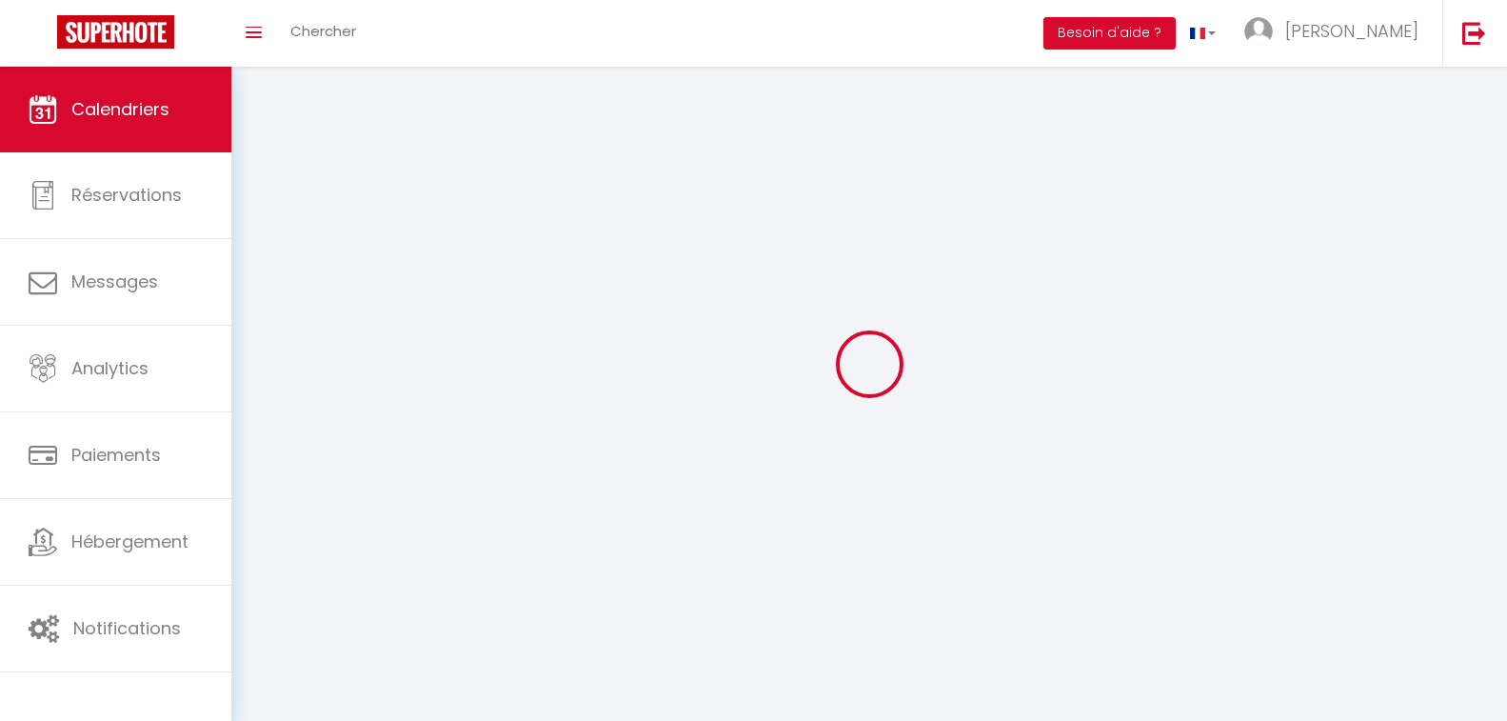
select select
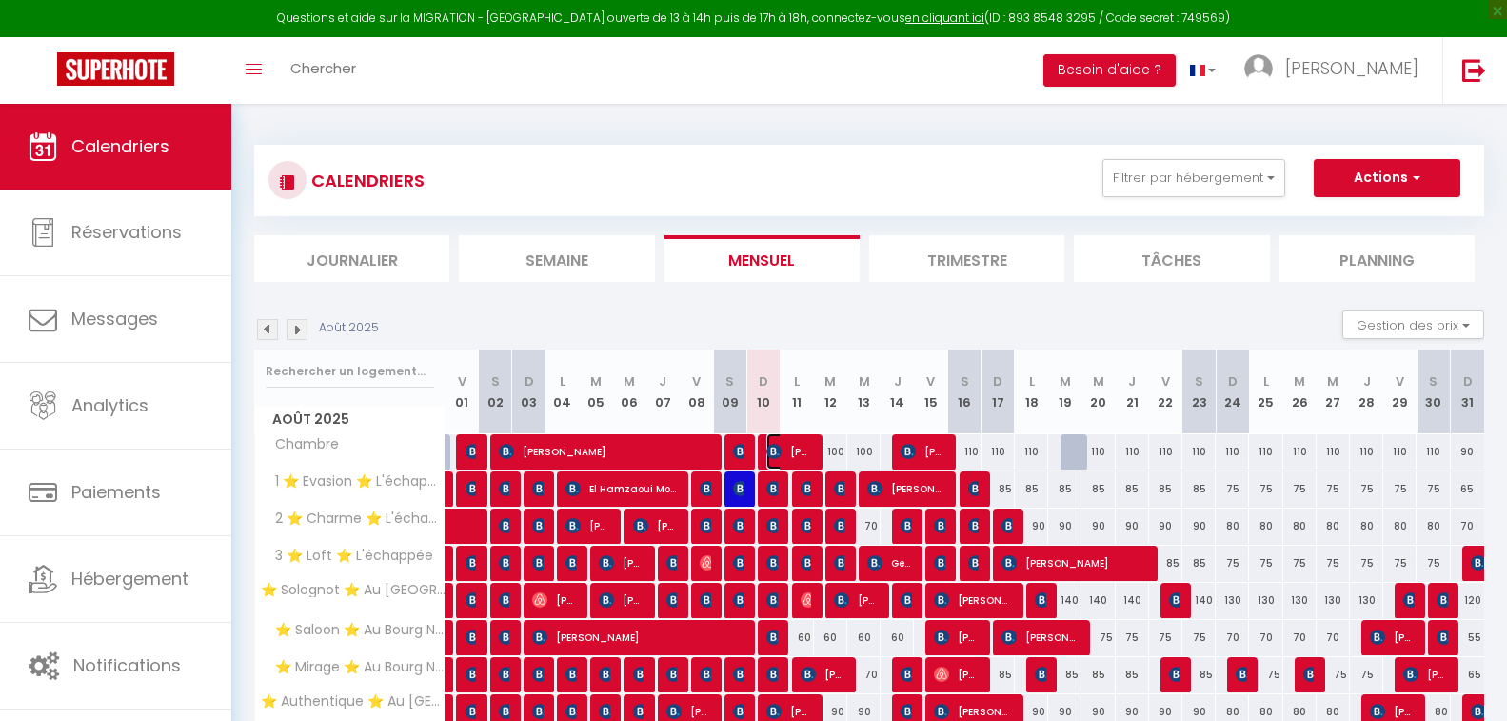
click at [789, 453] on span "[PERSON_NAME]" at bounding box center [788, 451] width 45 height 36
select select "OK"
select select "KO"
select select "0"
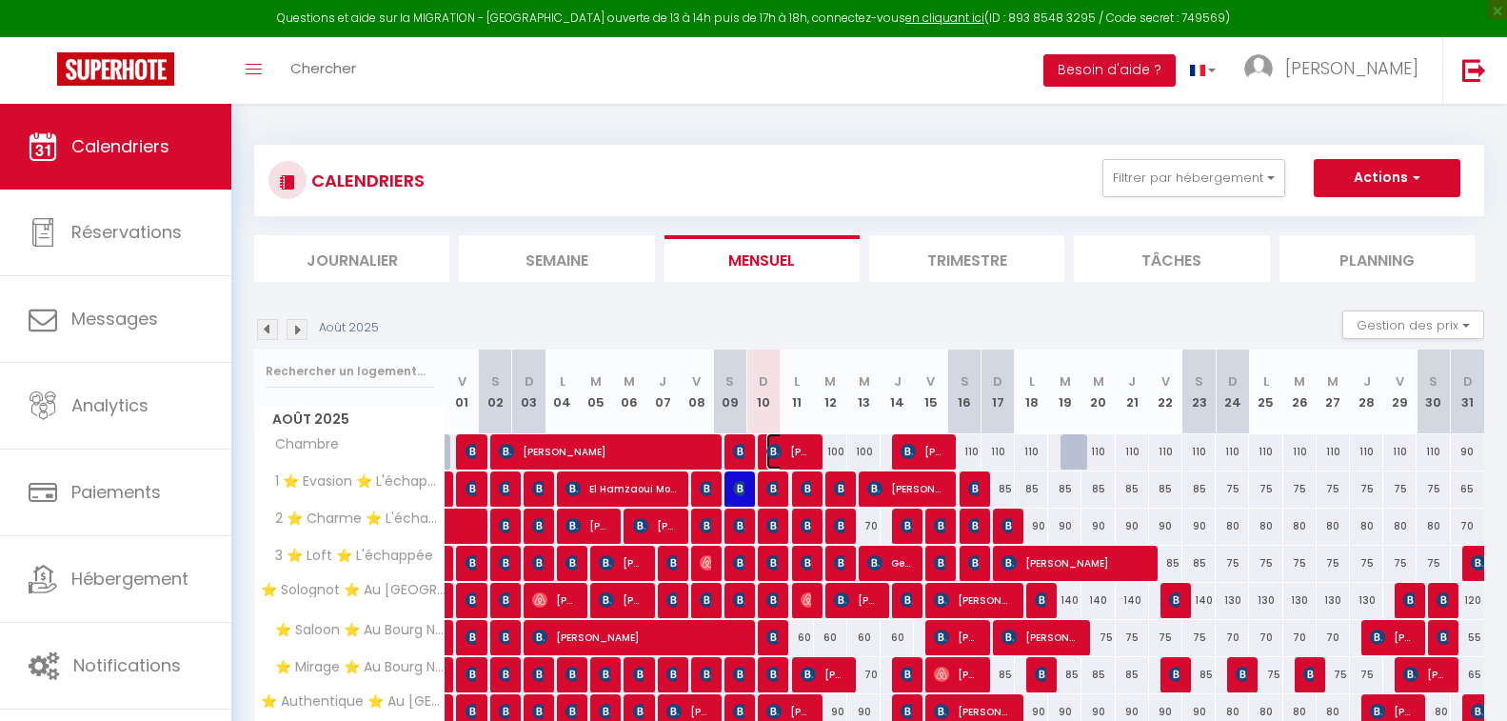
select select "1"
select select
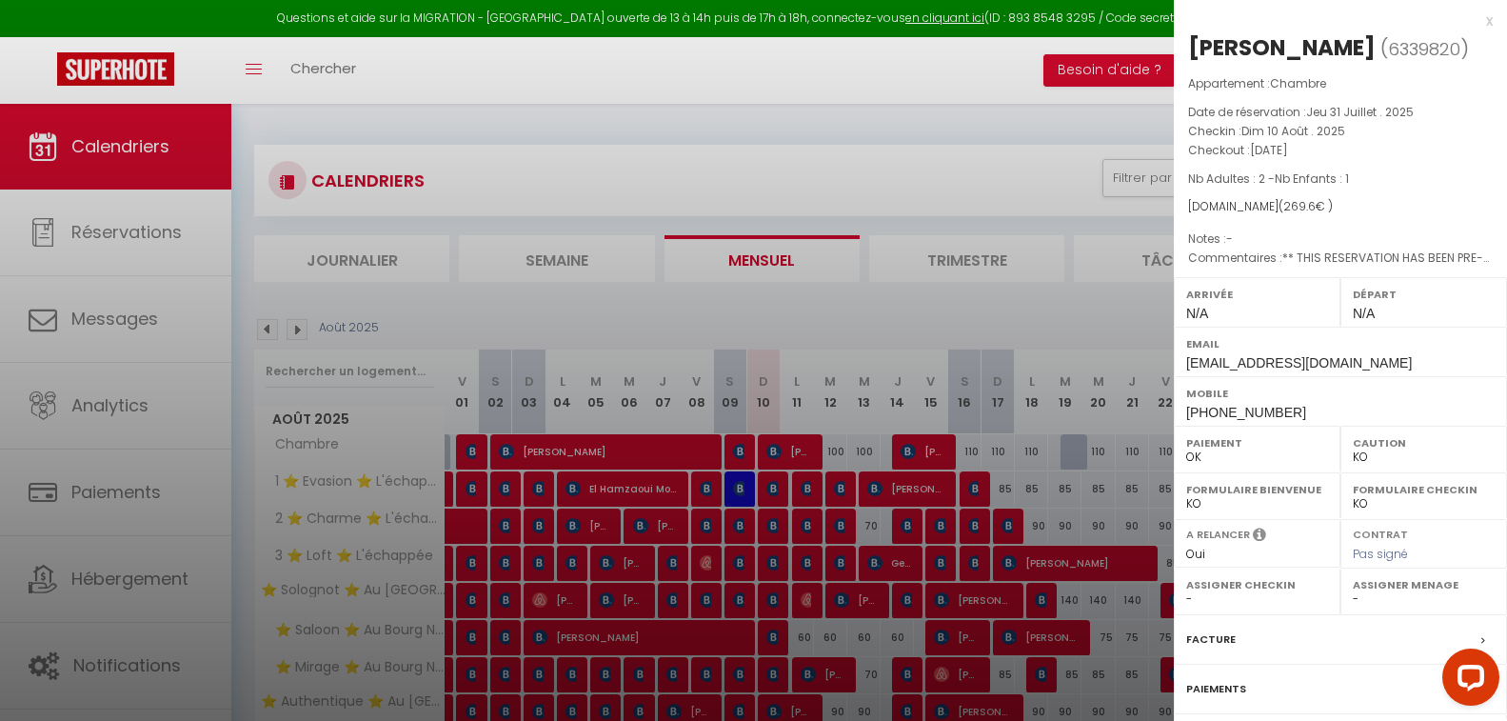
click at [846, 268] on div at bounding box center [753, 360] width 1507 height 721
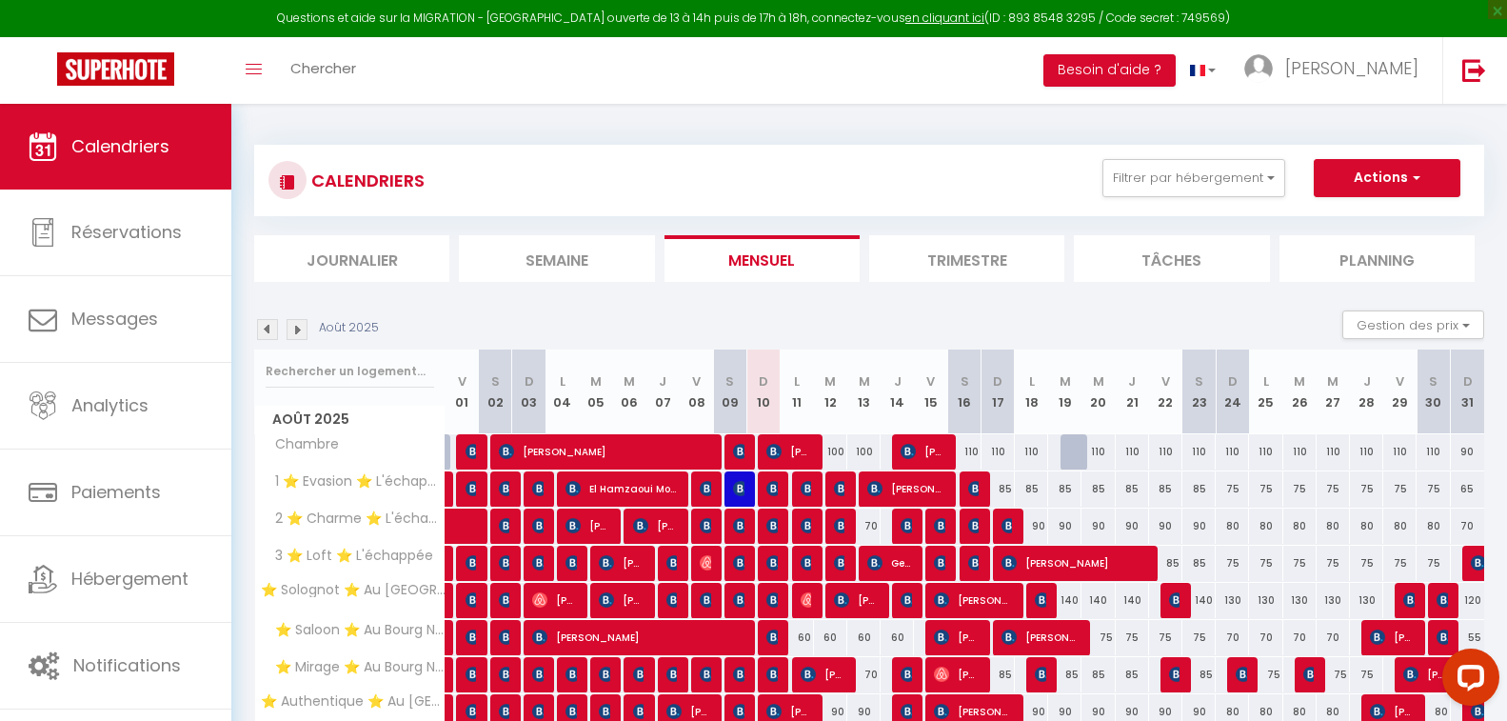
drag, startPoint x: 772, startPoint y: 184, endPoint x: 762, endPoint y: 180, distance: 10.3
click at [762, 180] on div "CALENDRIERS Filtrer par hébergement Orleans ⭐ Solognot ⭐ Au [GEOGRAPHIC_DATA] ⭐…" at bounding box center [868, 180] width 1201 height 43
click at [768, 181] on div "CALENDRIERS Filtrer par hébergement Orleans ⭐ Solognot ⭐ Au [GEOGRAPHIC_DATA] ⭐…" at bounding box center [868, 180] width 1201 height 43
drag, startPoint x: 777, startPoint y: 187, endPoint x: 763, endPoint y: 182, distance: 14.2
click at [767, 181] on div "CALENDRIERS Filtrer par hébergement Orleans ⭐ Solognot ⭐ Au [GEOGRAPHIC_DATA] ⭐…" at bounding box center [868, 180] width 1201 height 43
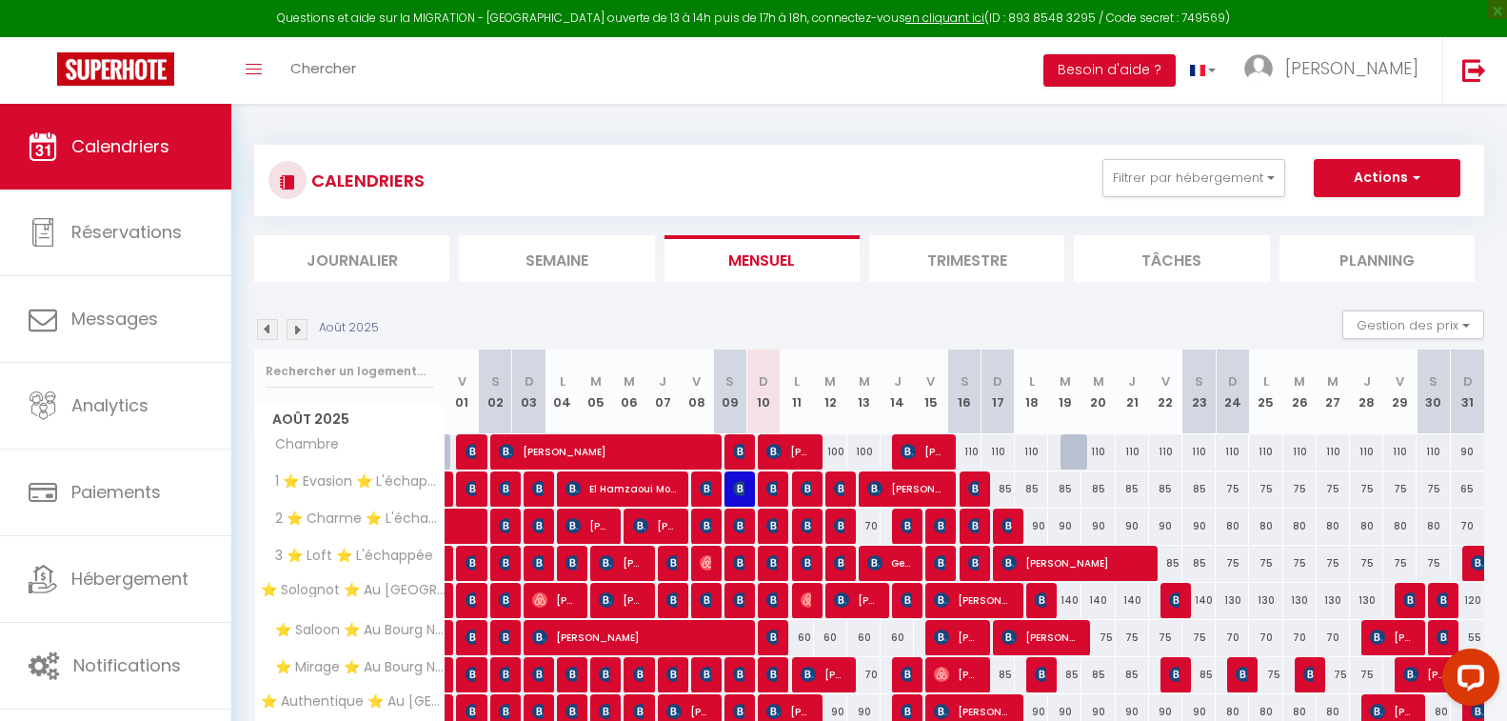
drag, startPoint x: 783, startPoint y: 188, endPoint x: 767, endPoint y: 184, distance: 16.6
click at [767, 184] on div "CALENDRIERS Filtrer par hébergement Orleans ⭐ Solognot ⭐ Au [GEOGRAPHIC_DATA] ⭐…" at bounding box center [868, 180] width 1201 height 43
drag, startPoint x: 780, startPoint y: 186, endPoint x: 763, endPoint y: 178, distance: 17.9
click at [763, 178] on div "CALENDRIERS Filtrer par hébergement Orleans ⭐ Solognot ⭐ Au [GEOGRAPHIC_DATA] ⭐…" at bounding box center [868, 180] width 1201 height 43
click at [774, 183] on div "CALENDRIERS Filtrer par hébergement Orleans ⭐ Solognot ⭐ Au [GEOGRAPHIC_DATA] ⭐…" at bounding box center [868, 180] width 1201 height 43
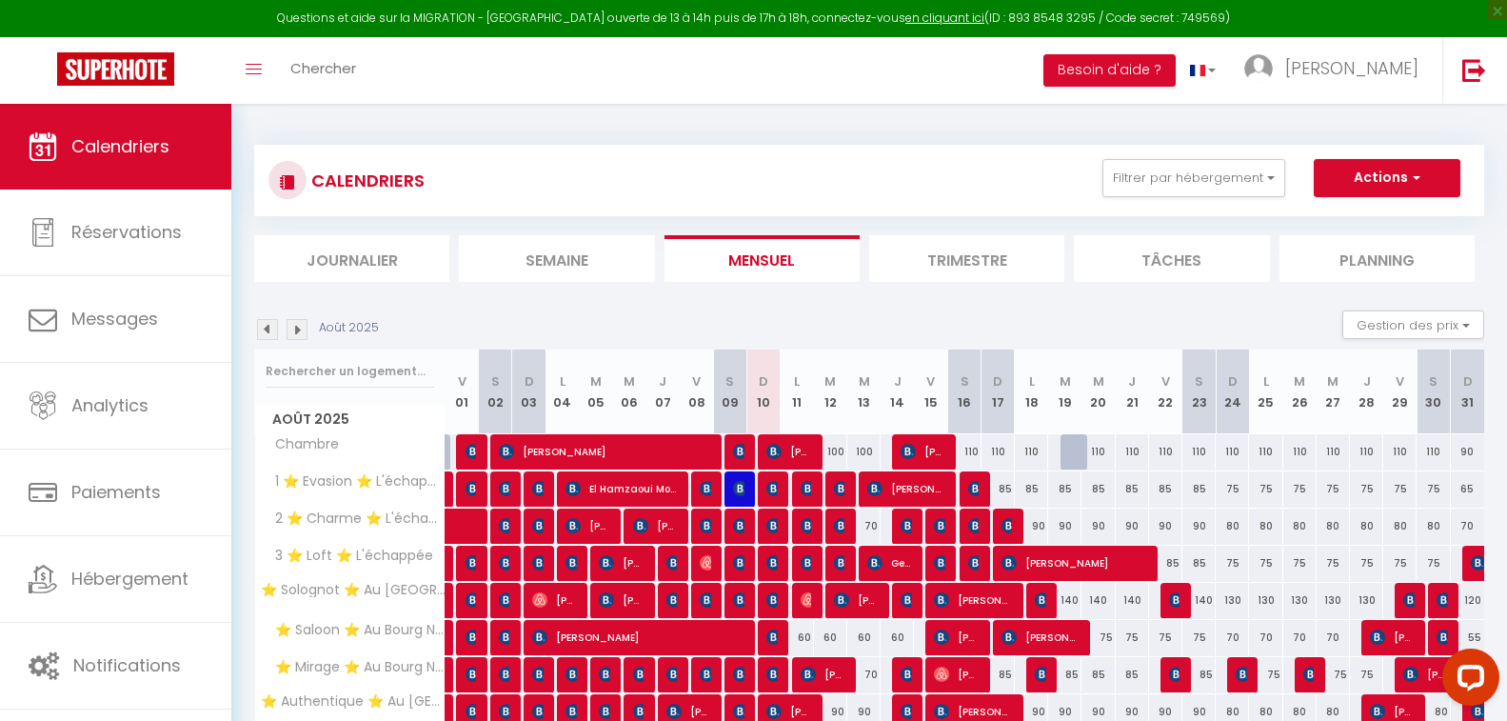
drag, startPoint x: 782, startPoint y: 186, endPoint x: 769, endPoint y: 178, distance: 15.3
click at [769, 178] on div "CALENDRIERS Filtrer par hébergement Orleans ⭐ Solognot ⭐ Au [GEOGRAPHIC_DATA] ⭐…" at bounding box center [868, 180] width 1201 height 43
click at [774, 180] on div "CALENDRIERS Filtrer par hébergement Orleans ⭐ Solognot ⭐ Au [GEOGRAPHIC_DATA] ⭐…" at bounding box center [868, 180] width 1201 height 43
drag, startPoint x: 805, startPoint y: 184, endPoint x: 793, endPoint y: 180, distance: 12.9
click at [793, 180] on div "CALENDRIERS Filtrer par hébergement Orleans ⭐ Solognot ⭐ Au [GEOGRAPHIC_DATA] ⭐…" at bounding box center [868, 180] width 1201 height 43
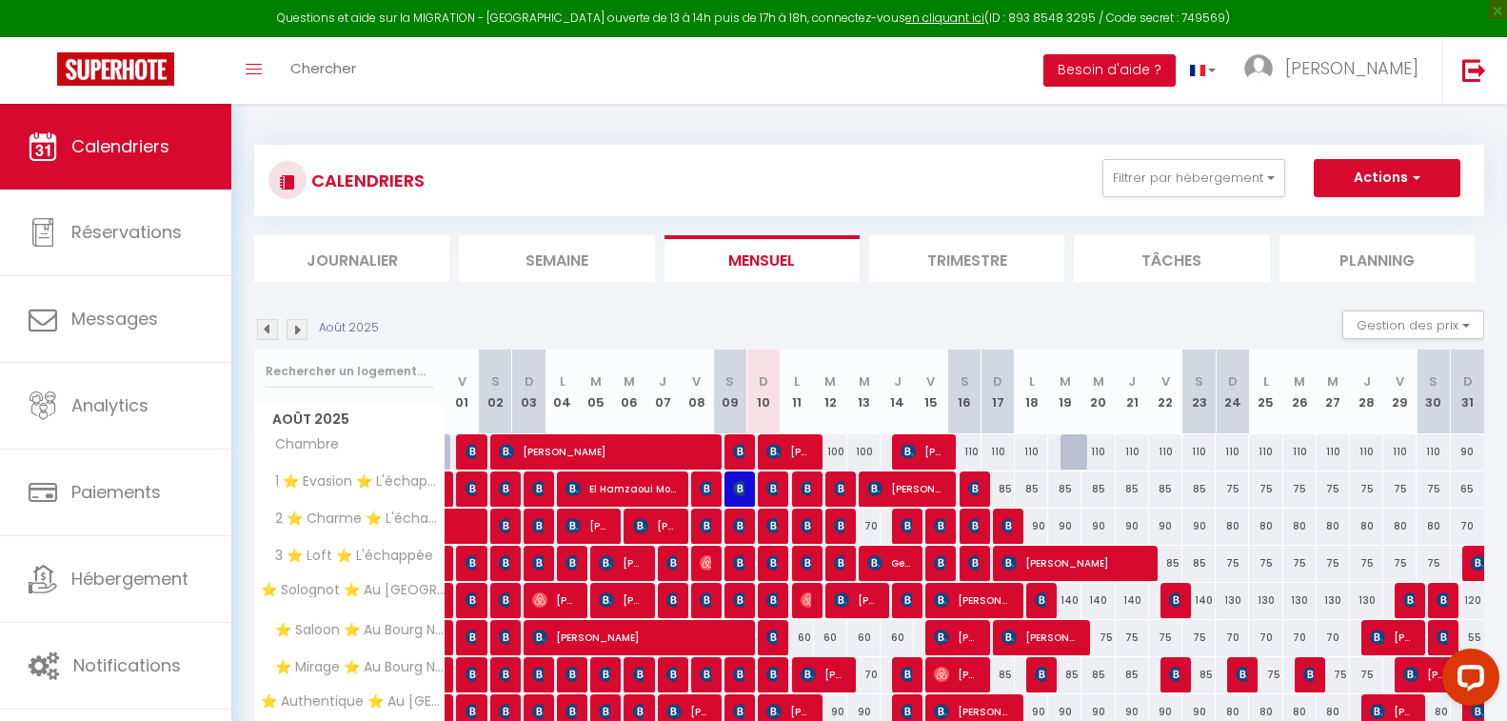
drag, startPoint x: 825, startPoint y: 187, endPoint x: 808, endPoint y: 182, distance: 17.8
click at [808, 182] on div "CALENDRIERS Filtrer par hébergement Orleans ⭐ Solognot ⭐ Au [GEOGRAPHIC_DATA] ⭐…" at bounding box center [868, 180] width 1201 height 43
drag, startPoint x: 811, startPoint y: 183, endPoint x: 762, endPoint y: 177, distance: 48.9
click at [762, 179] on div "CALENDRIERS Filtrer par hébergement Orleans ⭐ Solognot ⭐ Au [GEOGRAPHIC_DATA] ⭐…" at bounding box center [868, 180] width 1201 height 43
drag, startPoint x: 788, startPoint y: 178, endPoint x: 752, endPoint y: 173, distance: 36.5
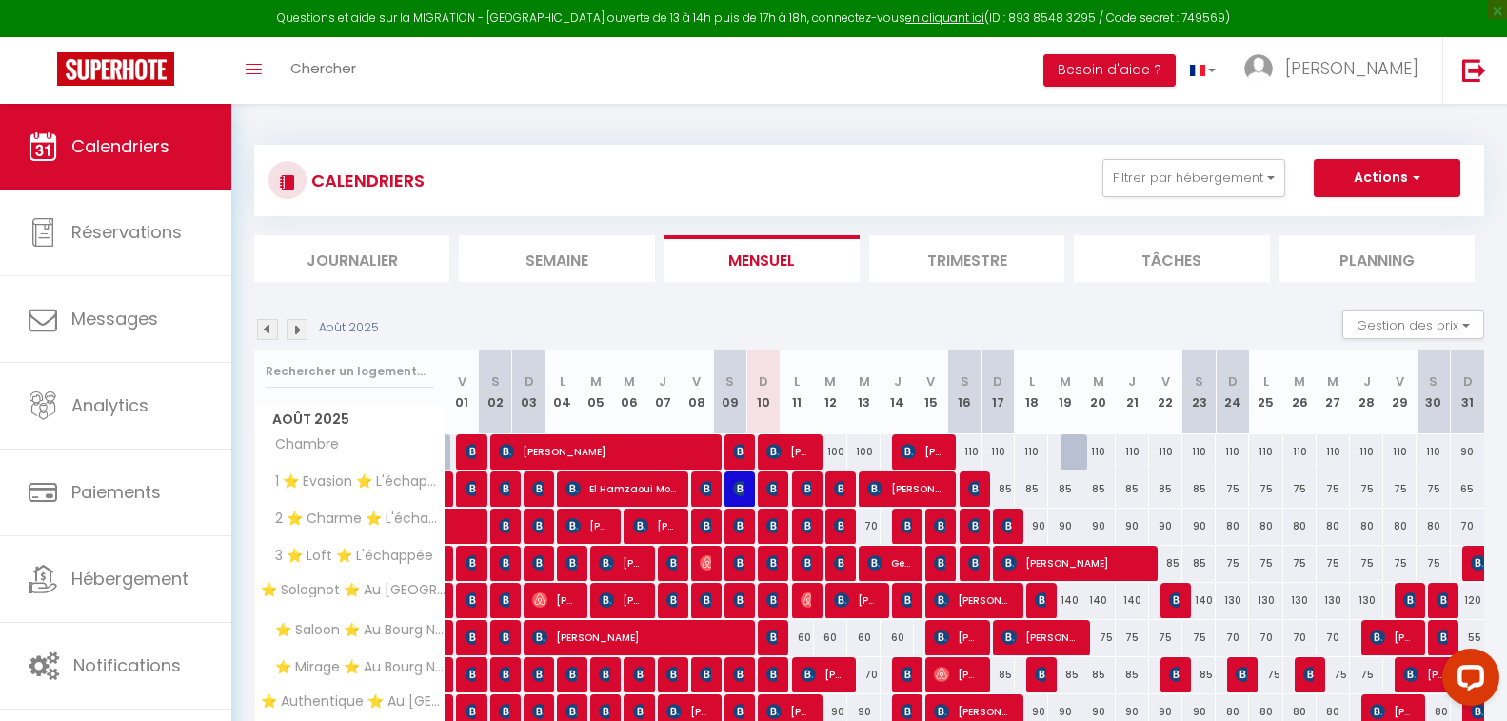
click at [752, 173] on div "CALENDRIERS Filtrer par hébergement Orleans ⭐ Solognot ⭐ Au [GEOGRAPHIC_DATA] ⭐…" at bounding box center [868, 180] width 1201 height 43
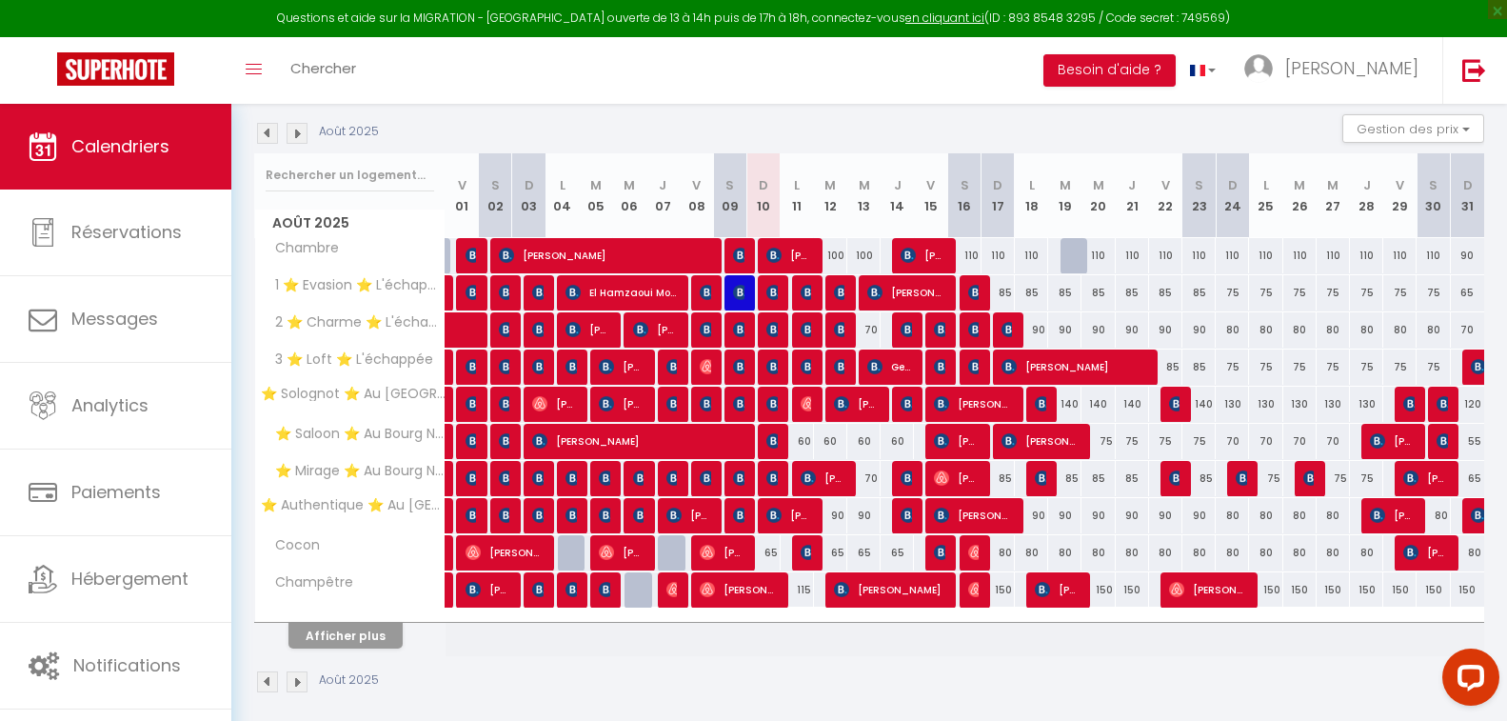
scroll to position [210, 0]
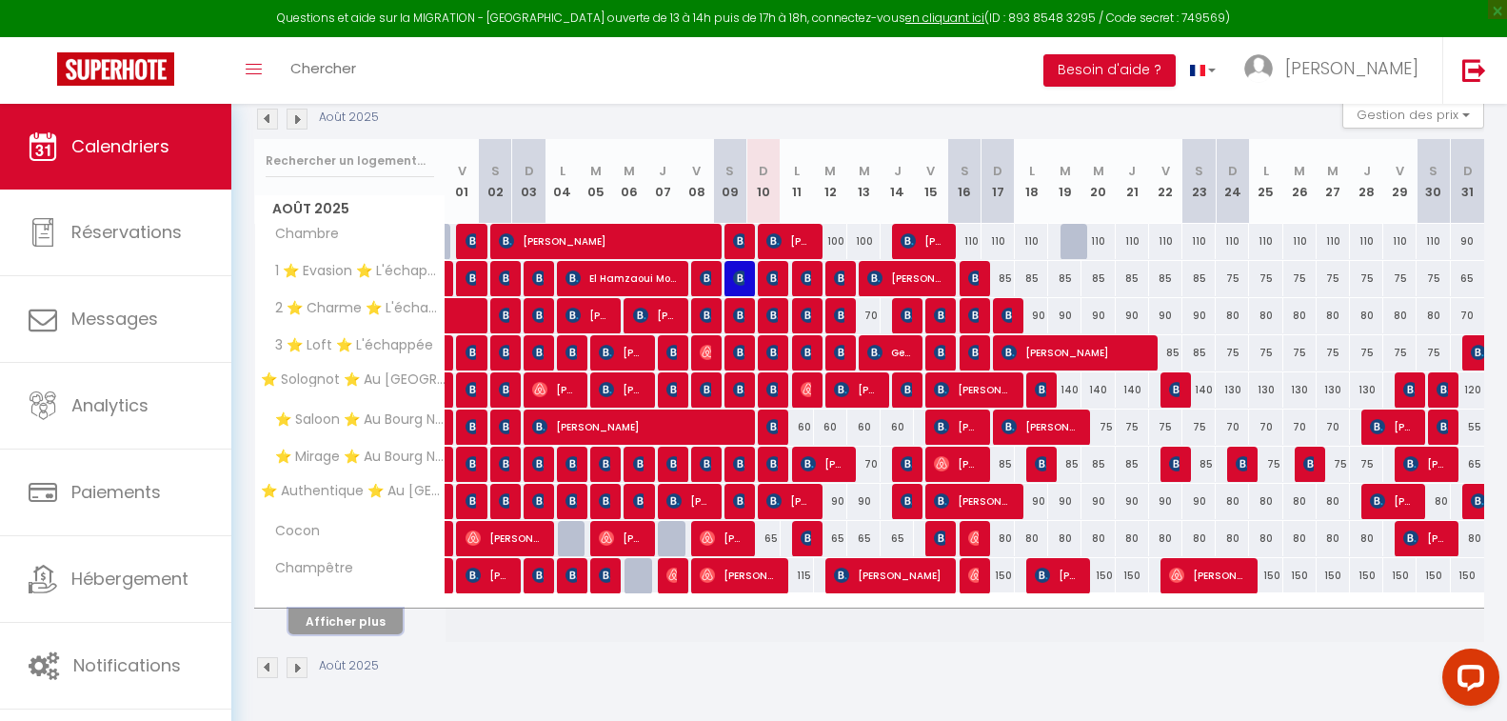
click at [356, 625] on button "Afficher plus" at bounding box center [345, 621] width 114 height 26
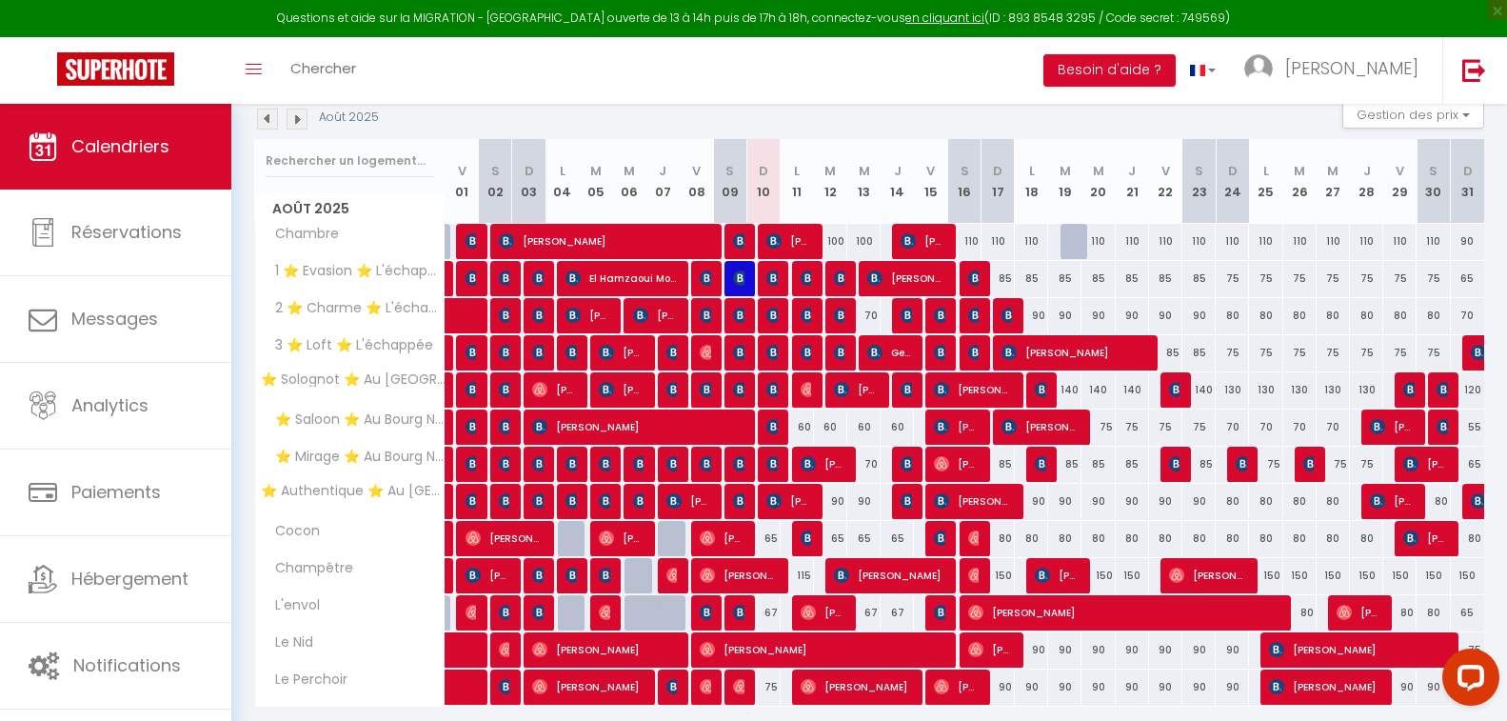
click at [805, 120] on div "Août 2025 Gestion des prix Nb Nuits minimum Règles Disponibilité" at bounding box center [869, 119] width 1230 height 39
drag, startPoint x: 802, startPoint y: 119, endPoint x: 788, endPoint y: 113, distance: 15.4
drag, startPoint x: 788, startPoint y: 113, endPoint x: 768, endPoint y: 113, distance: 20.0
click at [768, 113] on div "Août 2025 Gestion des prix Nb Nuits minimum Règles Disponibilité" at bounding box center [869, 119] width 1230 height 39
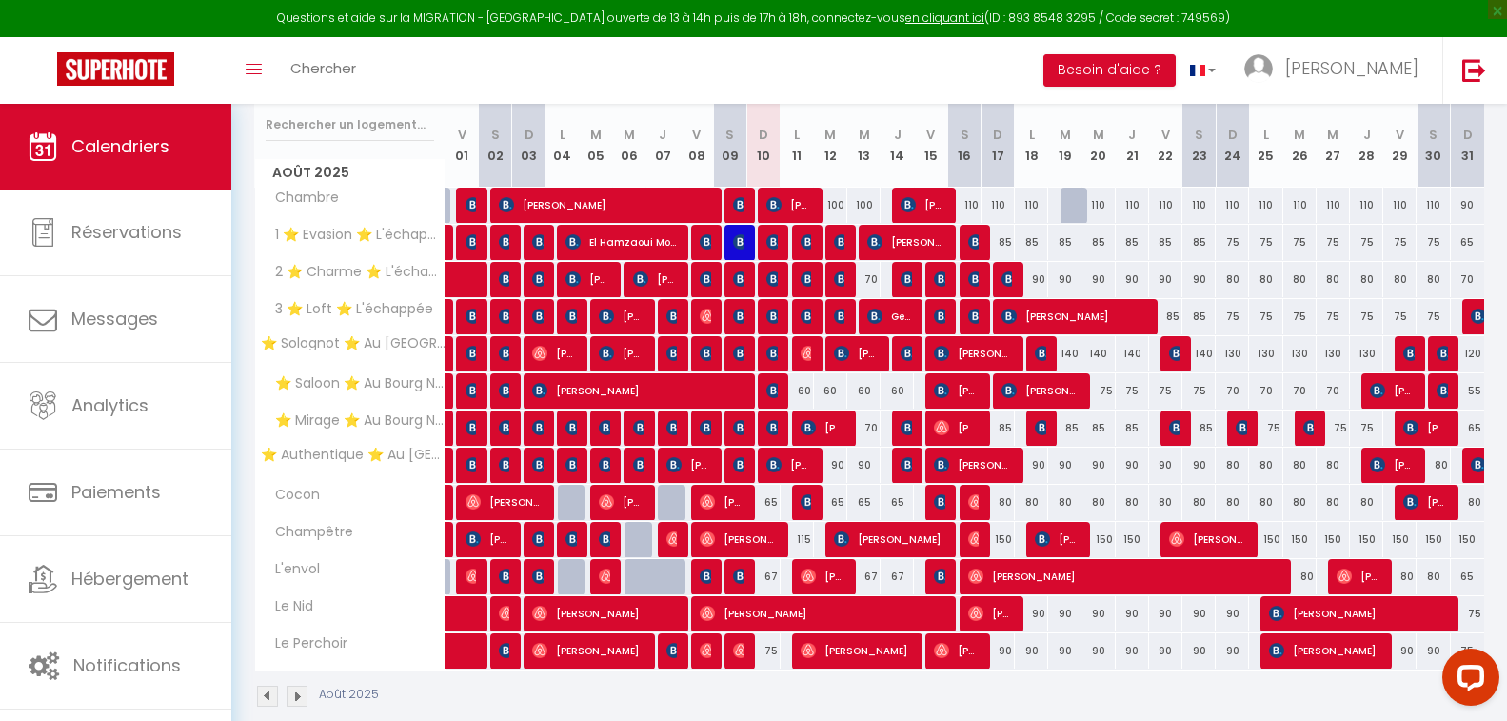
scroll to position [275, 0]
